Goal: Find specific page/section: Find specific page/section

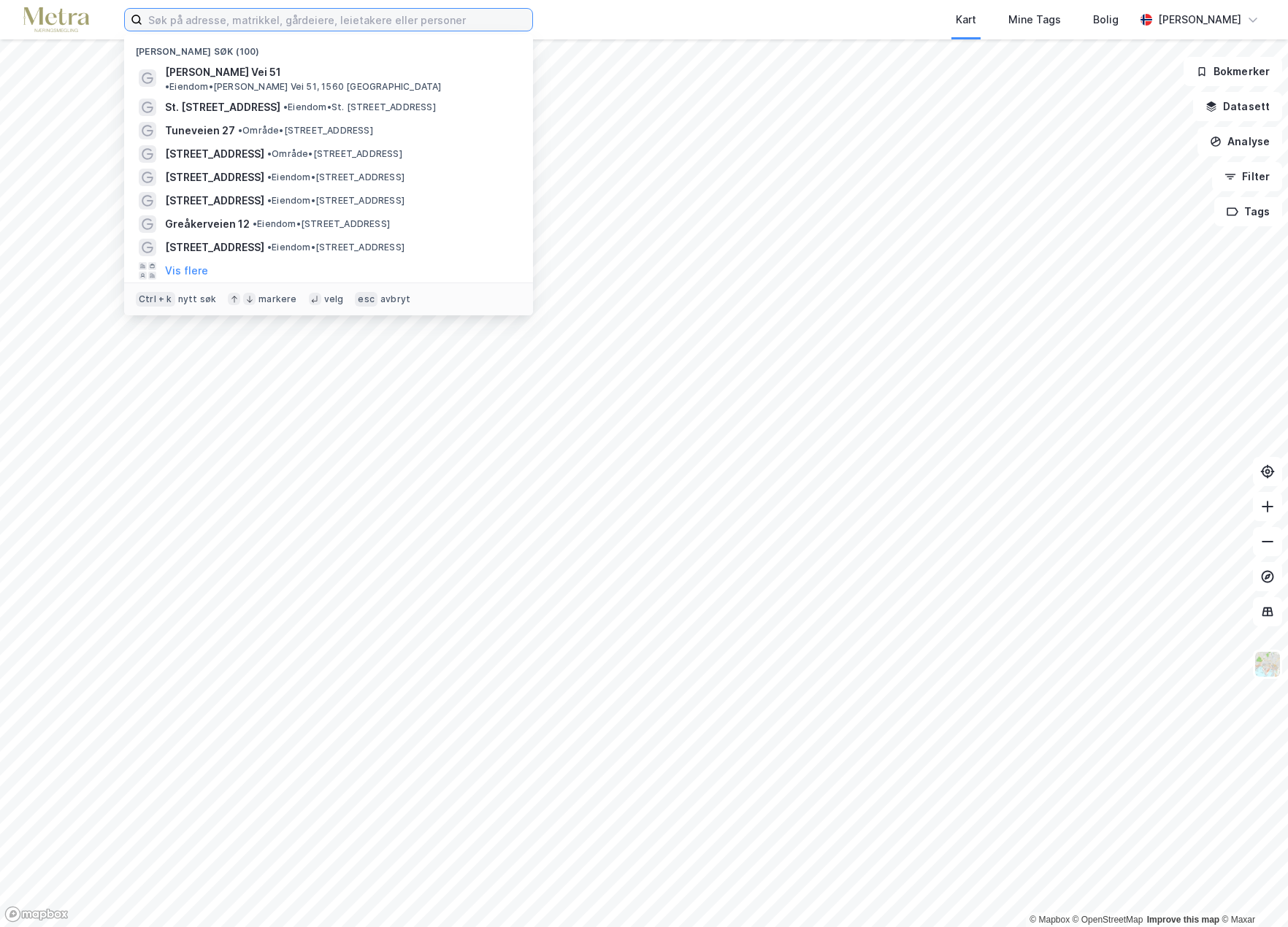
click at [244, 21] on input at bounding box center [337, 19] width 390 height 22
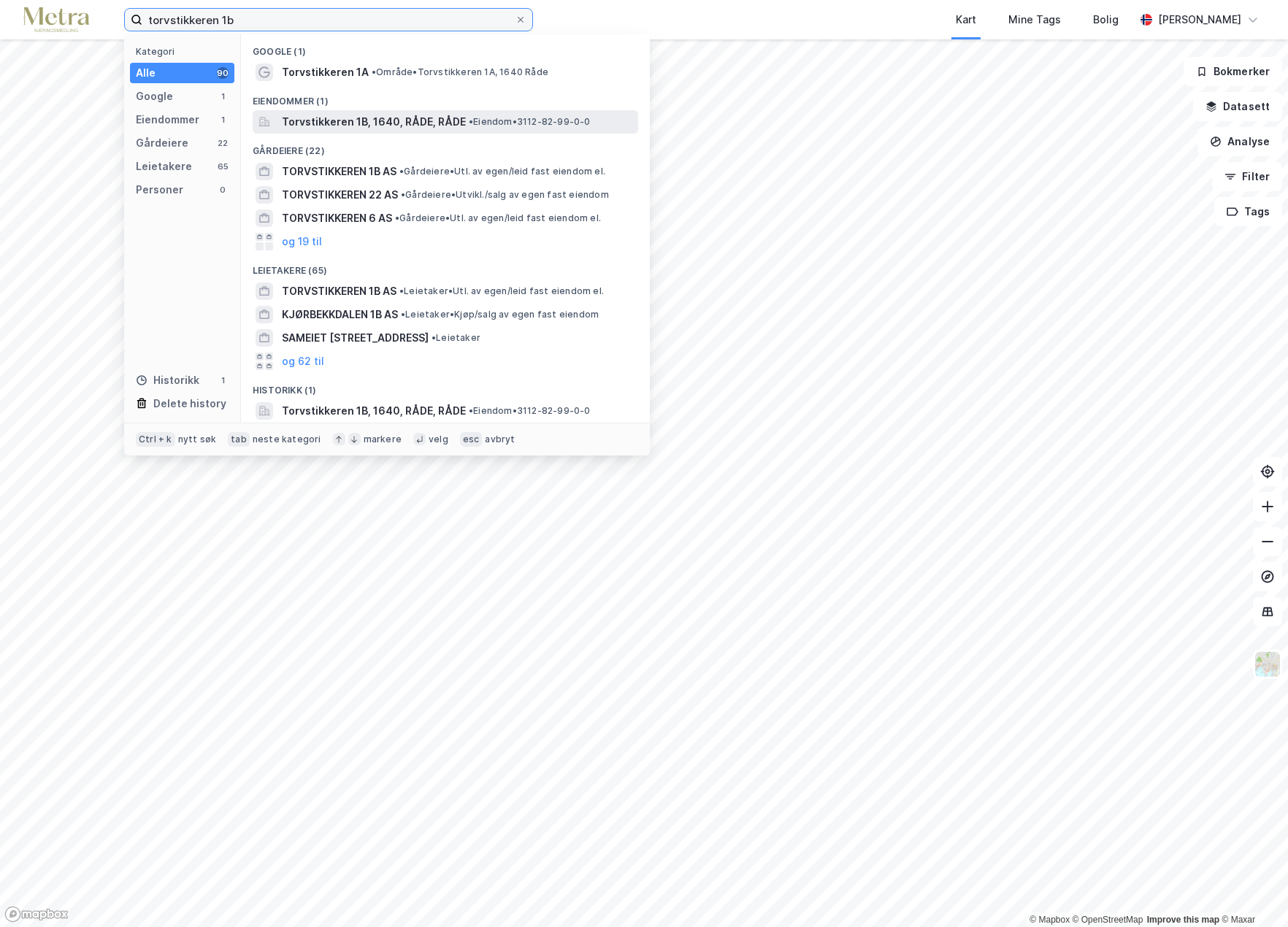
type input "torvstikkeren 1b"
click at [338, 121] on span "Torvstikkeren 1B, 1640, RÅDE, RÅDE" at bounding box center [374, 122] width 184 height 18
